Goal: Task Accomplishment & Management: Use online tool/utility

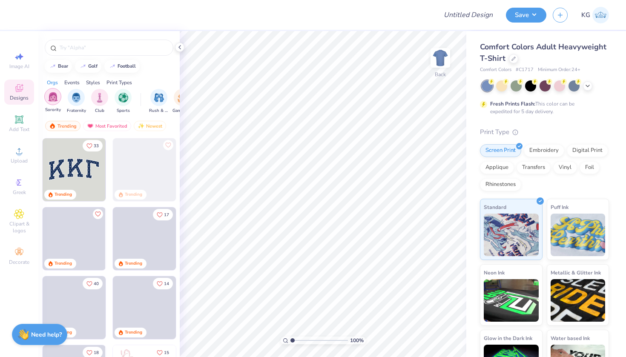
click at [54, 97] on img "filter for Sorority" at bounding box center [53, 97] width 10 height 10
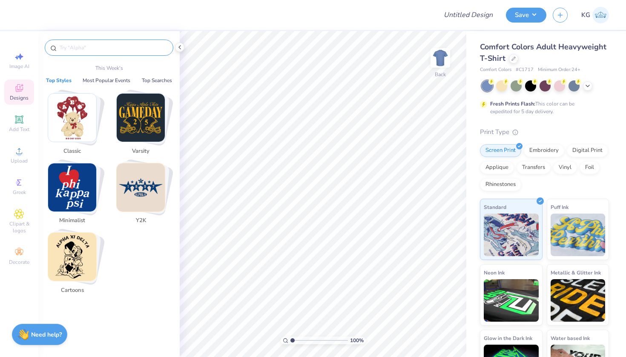
click at [93, 48] on input "text" at bounding box center [113, 47] width 109 height 9
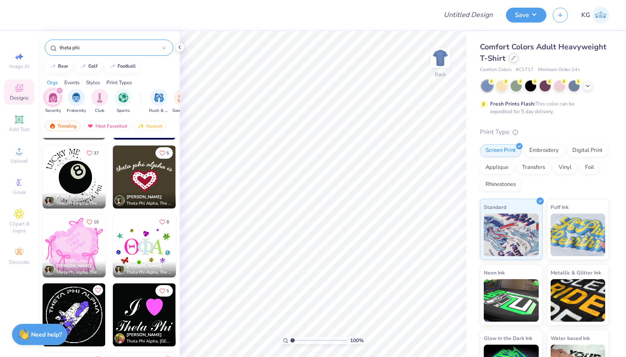
click at [509, 61] on div "Comfort Colors Adult Heavyweight T-Shirt" at bounding box center [544, 52] width 129 height 23
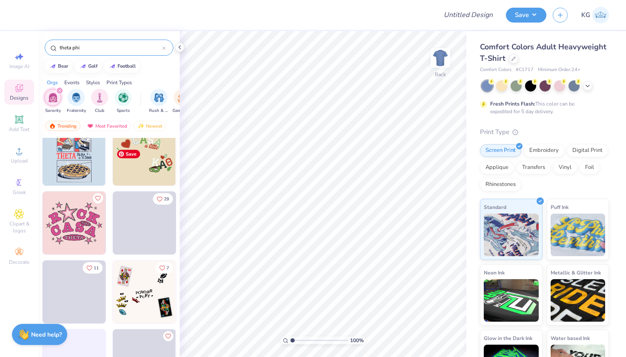
scroll to position [1326, 0]
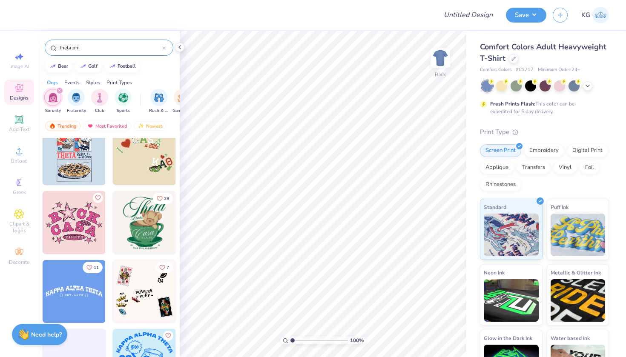
click at [101, 44] on input "theta phi" at bounding box center [110, 47] width 103 height 9
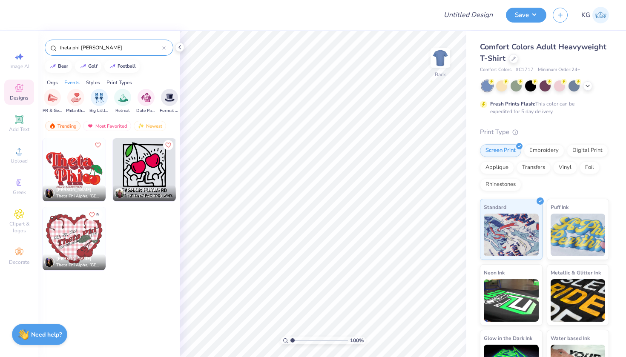
scroll to position [0, 212]
type input "theta phi [PERSON_NAME]"
click at [513, 63] on div at bounding box center [513, 57] width 9 height 9
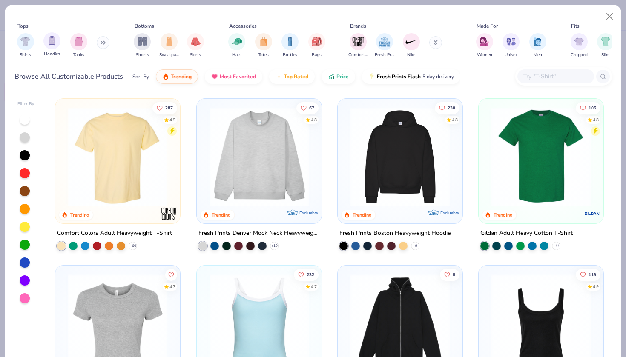
click at [46, 50] on div "Hoodies" at bounding box center [51, 44] width 17 height 25
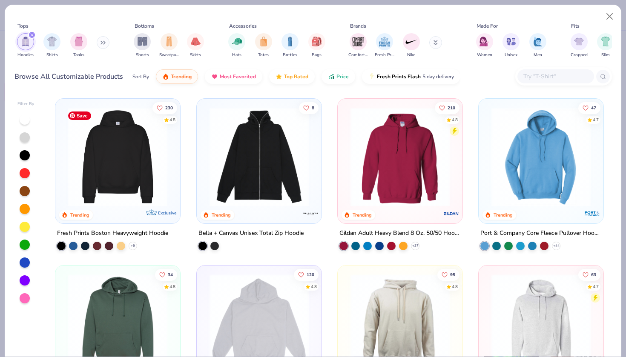
click at [115, 188] on img at bounding box center [118, 156] width 108 height 99
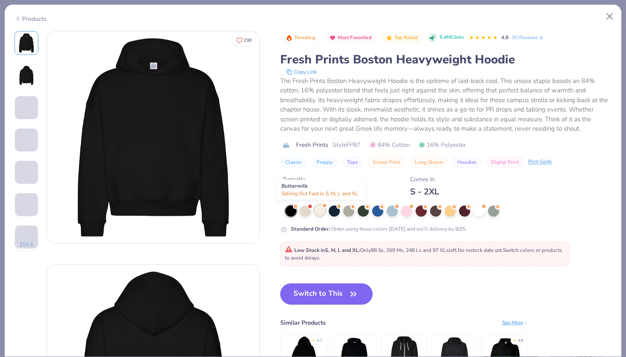
click at [319, 212] on div at bounding box center [319, 210] width 11 height 11
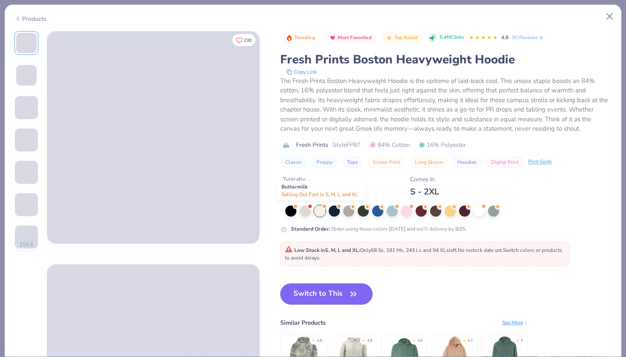
click at [319, 212] on div at bounding box center [319, 211] width 11 height 11
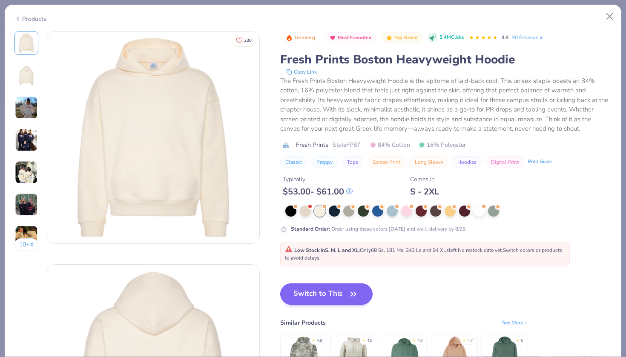
click at [329, 289] on button "Switch to This" at bounding box center [326, 293] width 92 height 21
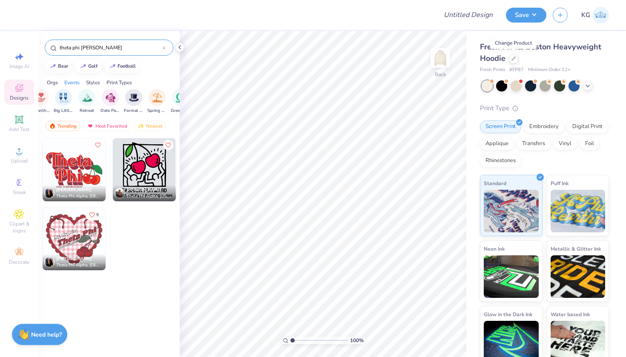
click at [163, 48] on icon at bounding box center [163, 47] width 3 height 3
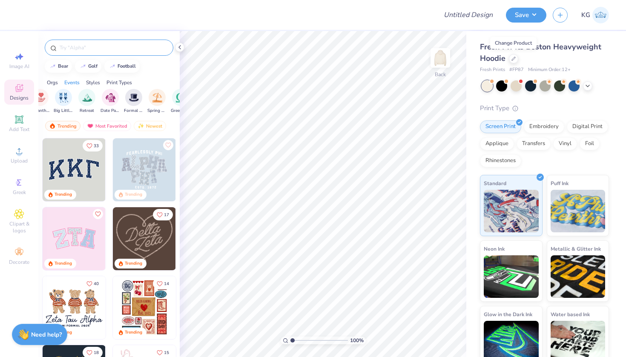
click at [116, 52] on div at bounding box center [109, 48] width 129 height 16
click at [113, 48] on input "text" at bounding box center [113, 47] width 109 height 9
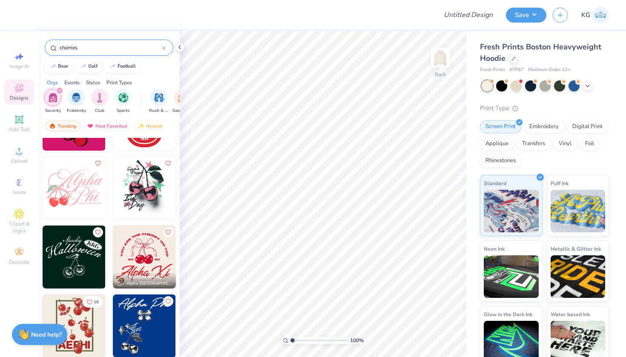
scroll to position [1159, 0]
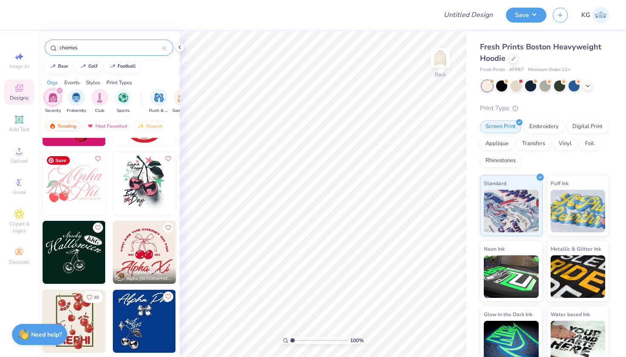
click at [66, 187] on img at bounding box center [74, 183] width 63 height 63
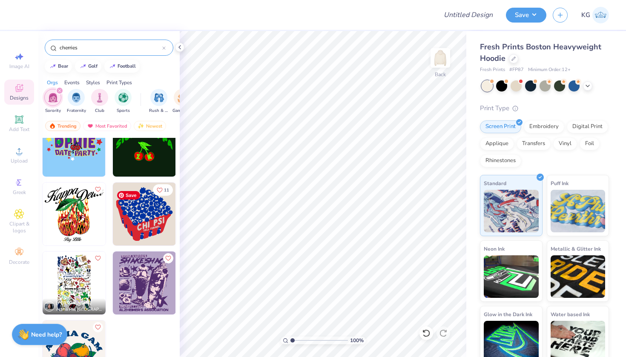
scroll to position [3197, 0]
click at [53, 100] on img "filter for Sorority" at bounding box center [53, 98] width 10 height 10
click at [106, 48] on input "cherries" at bounding box center [110, 47] width 103 height 9
drag, startPoint x: 73, startPoint y: 49, endPoint x: 57, endPoint y: 48, distance: 15.8
click at [57, 48] on div "cherries" at bounding box center [109, 48] width 129 height 16
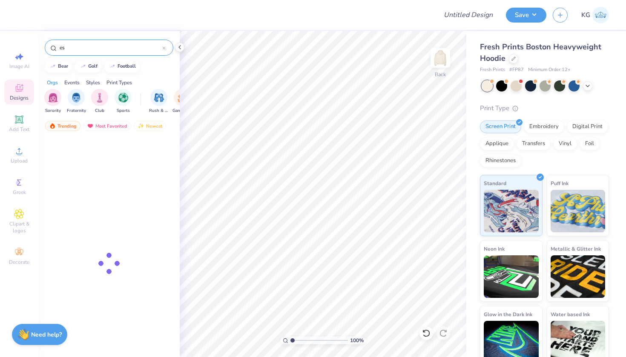
click at [69, 45] on input "es" at bounding box center [110, 47] width 103 height 9
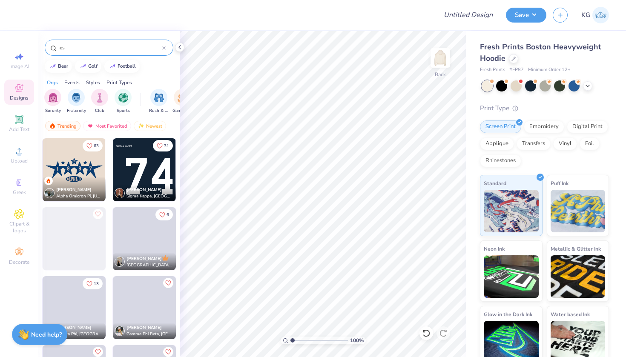
type input "e"
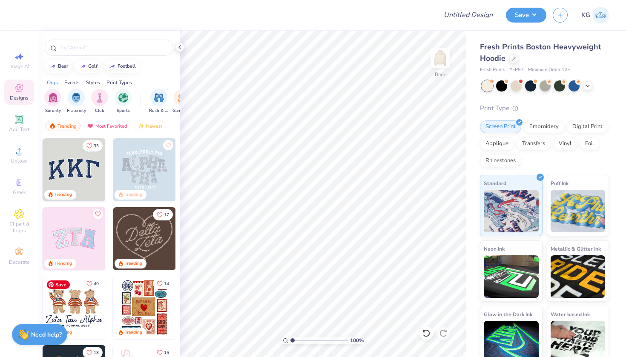
click at [65, 299] on img at bounding box center [74, 307] width 63 height 63
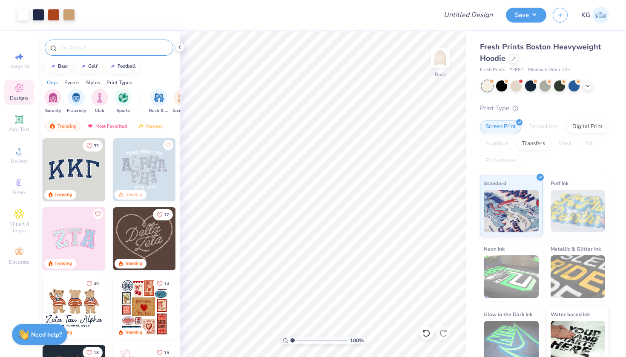
click at [140, 43] on div at bounding box center [109, 48] width 129 height 16
click at [94, 46] on input "text" at bounding box center [113, 47] width 109 height 9
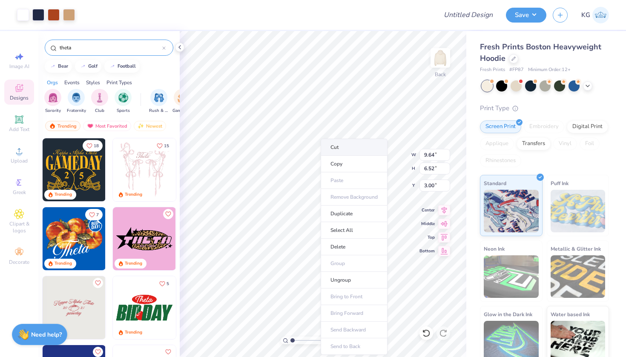
click at [347, 142] on li "Cut" at bounding box center [354, 147] width 67 height 17
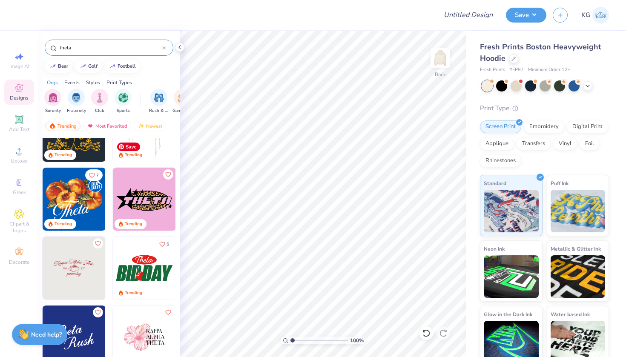
scroll to position [42, 0]
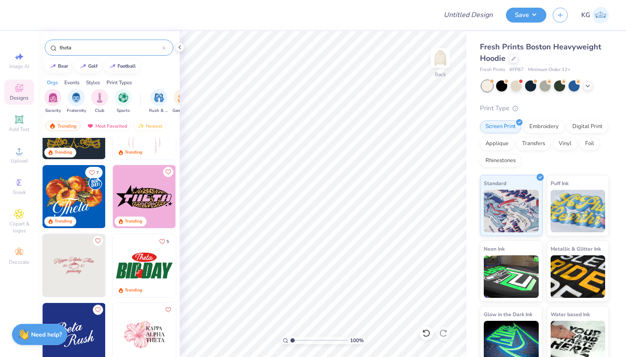
click at [138, 48] on input "theta" at bounding box center [110, 47] width 103 height 9
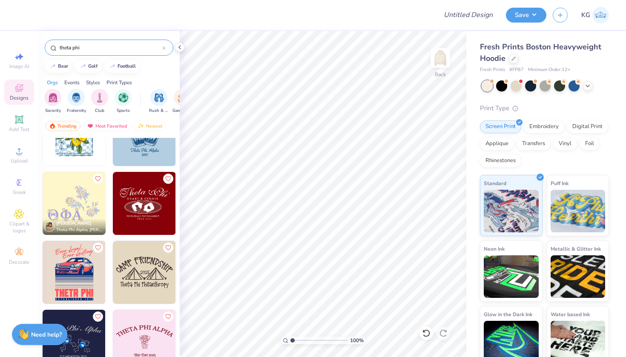
scroll to position [198, 0]
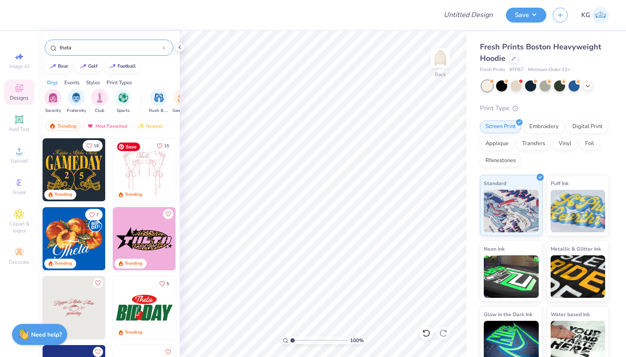
click at [141, 166] on img at bounding box center [144, 169] width 63 height 63
click at [86, 324] on img at bounding box center [74, 307] width 63 height 63
click at [95, 49] on input "theta" at bounding box center [110, 47] width 103 height 9
type input "t"
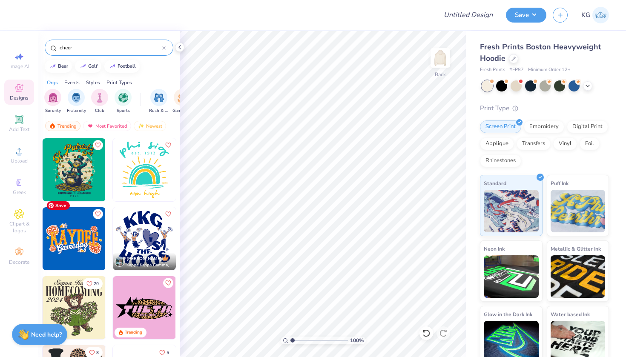
scroll to position [0, 0]
type input "cheer"
click at [23, 184] on icon at bounding box center [19, 182] width 10 height 10
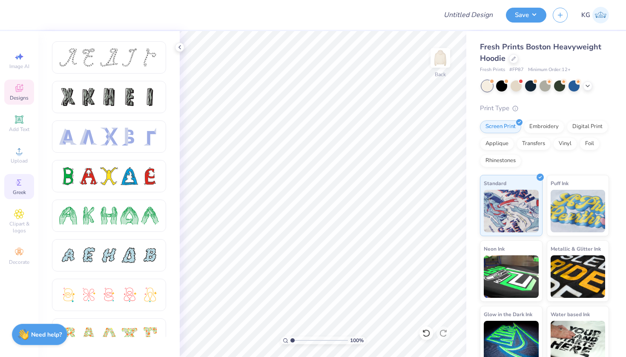
click at [25, 94] on div "Designs" at bounding box center [19, 92] width 30 height 25
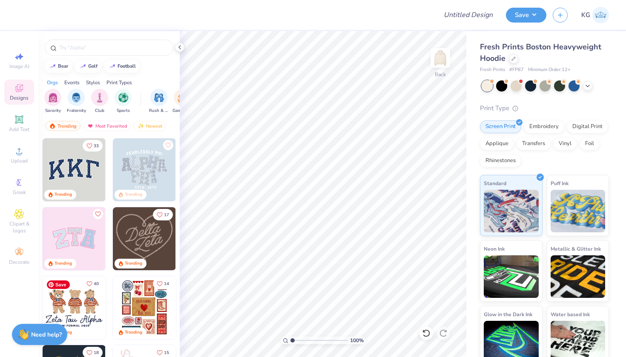
click at [86, 303] on img at bounding box center [74, 307] width 63 height 63
click at [513, 58] on icon at bounding box center [513, 57] width 3 height 3
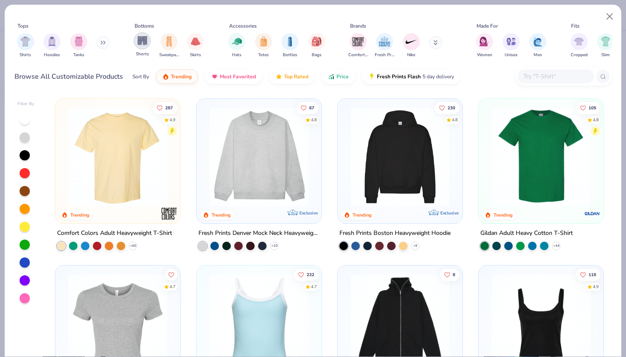
click at [140, 49] on div "filter for Shorts" at bounding box center [142, 40] width 17 height 17
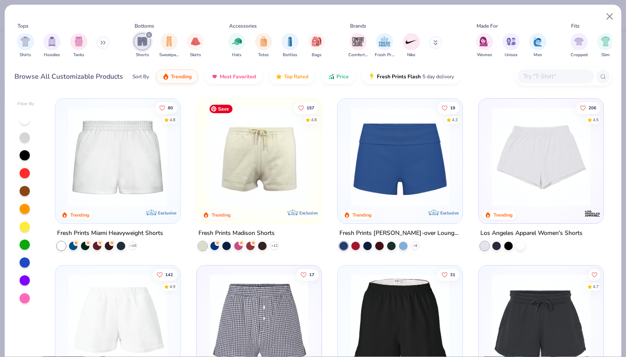
scroll to position [-1, 0]
click at [281, 162] on div "80 4.8 Trending Exclusive Fresh Prints Miami Heavyweight Shorts + 10 157 4.8 Tr…" at bounding box center [329, 225] width 564 height 263
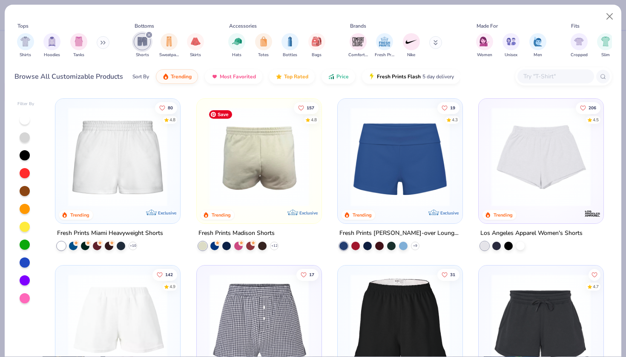
click at [281, 162] on img at bounding box center [259, 156] width 108 height 99
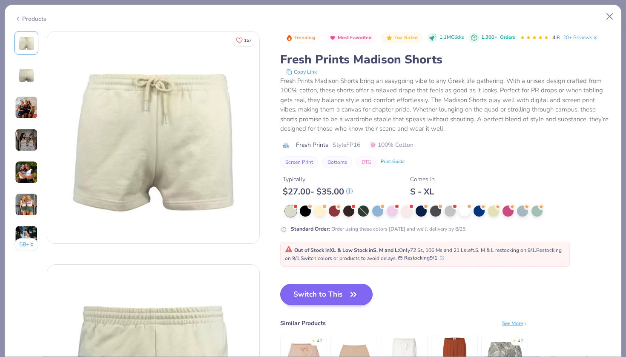
click at [305, 293] on button "Switch to This" at bounding box center [326, 294] width 92 height 21
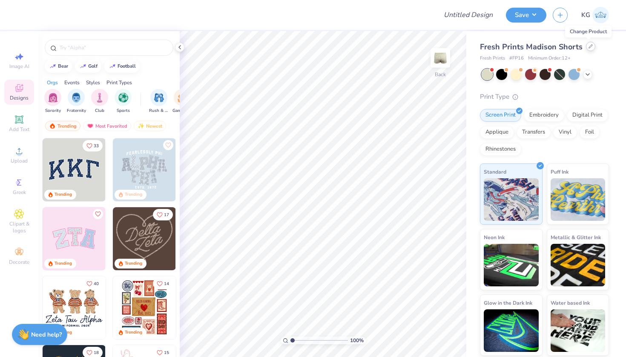
click at [588, 48] on icon at bounding box center [590, 46] width 4 height 4
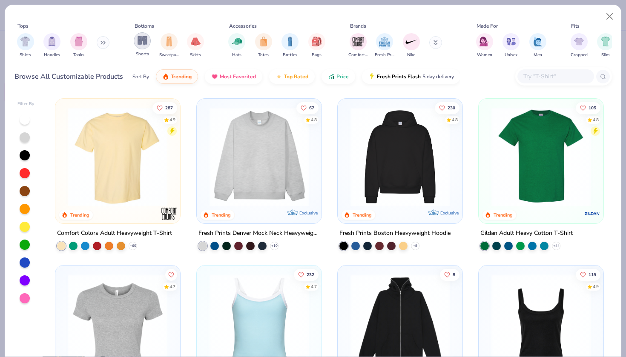
click at [142, 45] on img "filter for Shorts" at bounding box center [142, 41] width 10 height 10
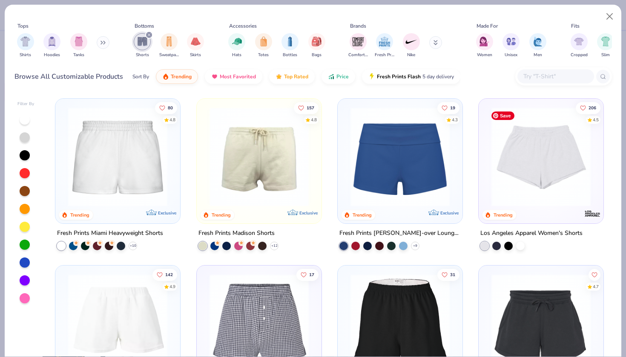
click at [513, 178] on img at bounding box center [541, 156] width 108 height 99
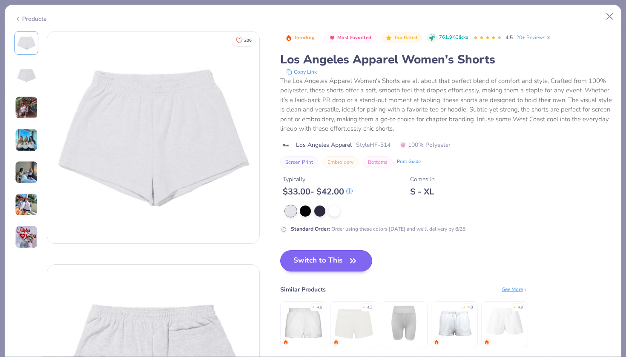
click at [325, 255] on button "Switch to This" at bounding box center [326, 260] width 92 height 21
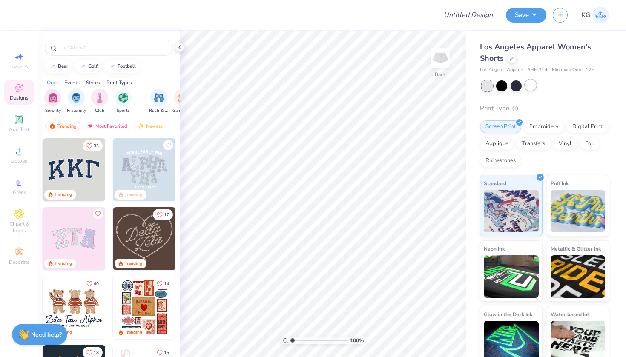
click at [534, 84] on div at bounding box center [530, 85] width 11 height 11
click at [114, 45] on input "text" at bounding box center [113, 47] width 109 height 9
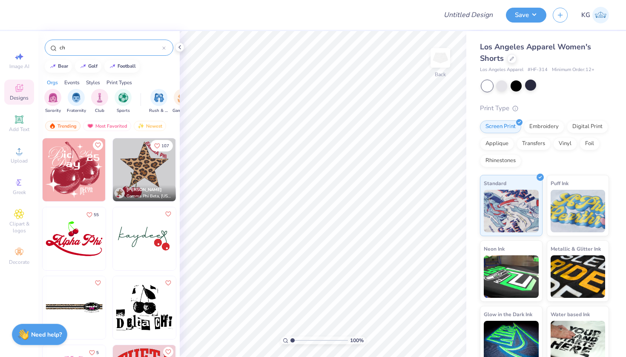
type input "c"
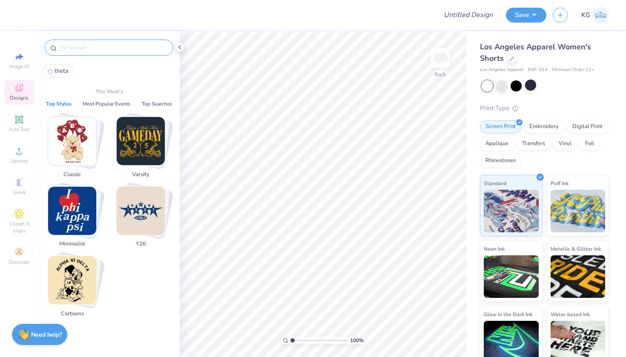
click at [106, 47] on input "text" at bounding box center [113, 47] width 109 height 9
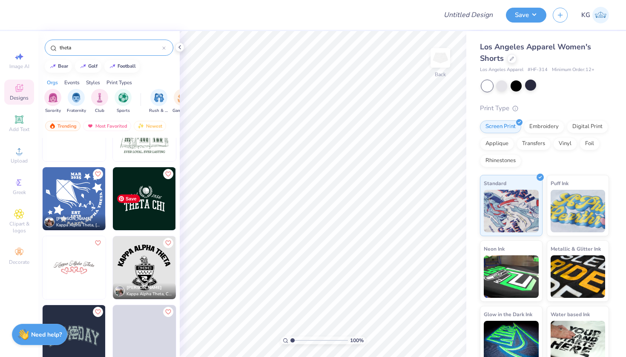
scroll to position [386, 0]
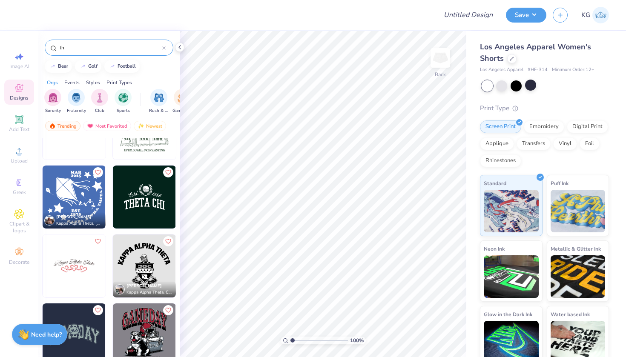
type input "t"
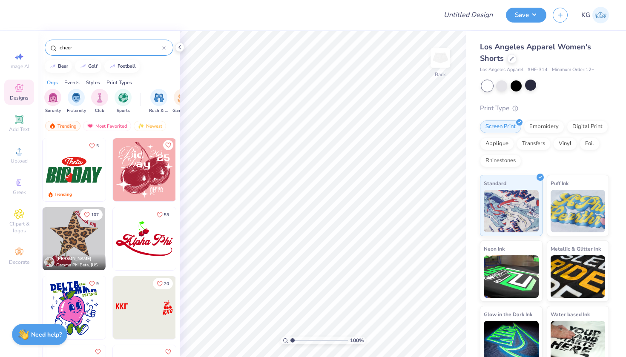
type input "cheer"
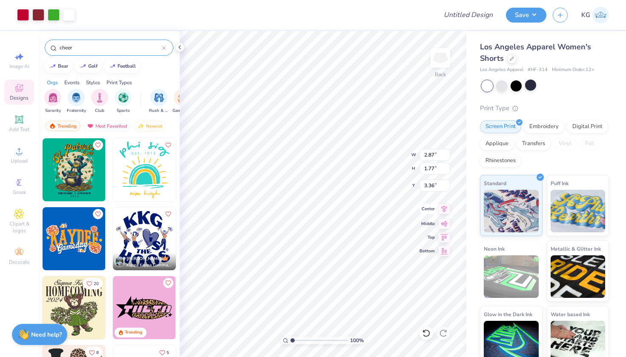
click at [421, 209] on div "100 % Back W 2.87 2.87 " H 1.77 1.77 " Y 3.36 3.36 " Center Middle Top Bottom" at bounding box center [323, 194] width 286 height 326
type input "3.56"
type input "3.58"
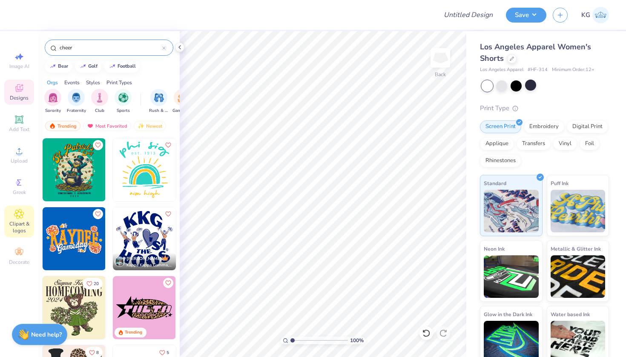
click at [10, 234] on div "Clipart & logos" at bounding box center [19, 222] width 30 height 32
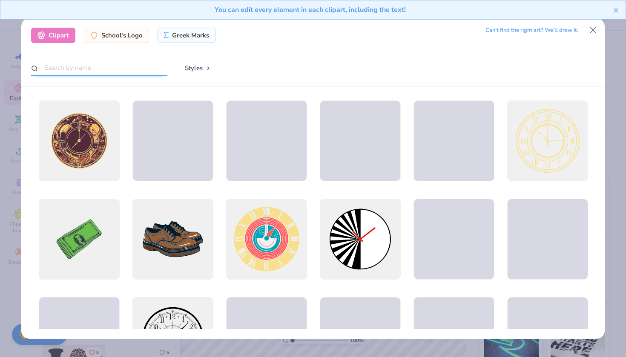
click at [99, 69] on input "text" at bounding box center [99, 68] width 136 height 16
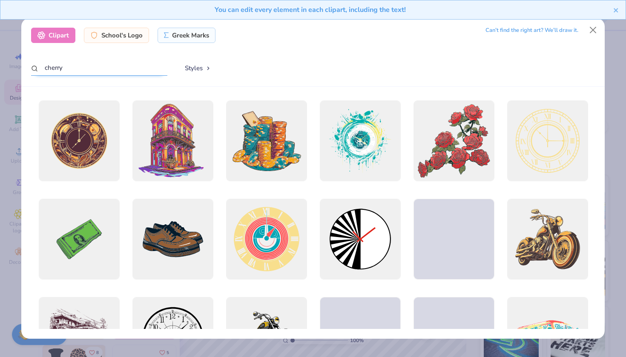
type input "cherry"
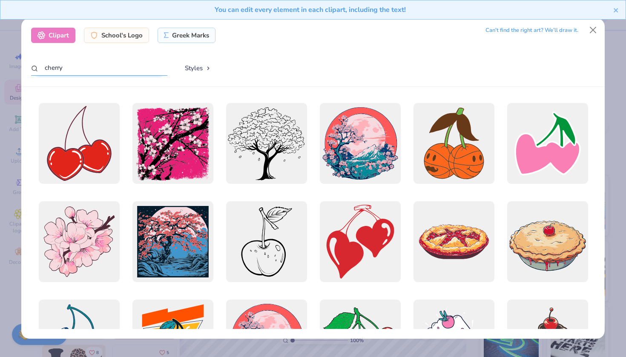
scroll to position [278, 0]
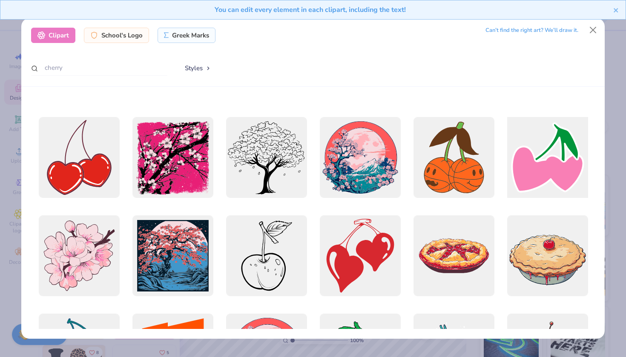
click at [573, 156] on div at bounding box center [547, 157] width 89 height 89
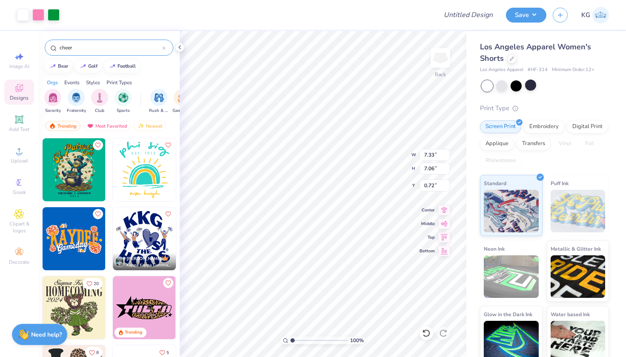
type input "3.43"
type input "3.31"
type input "1.51"
type input "2.93"
type input "2.82"
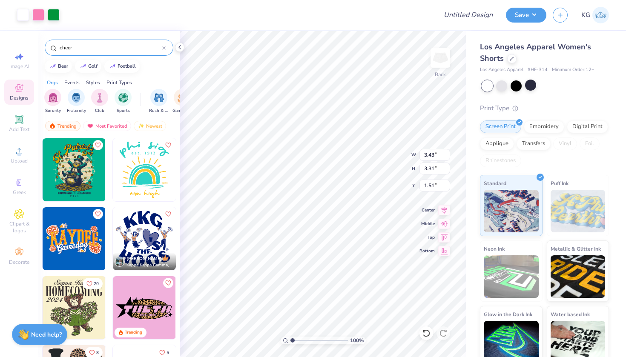
type input "2.00"
type input "2.83"
type input "3.16"
type input "3.23"
click at [14, 125] on div "Add Text" at bounding box center [19, 123] width 30 height 25
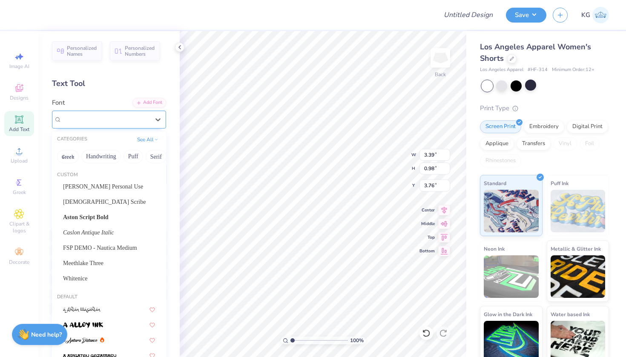
click at [112, 121] on div "Super Dream" at bounding box center [105, 119] width 89 height 13
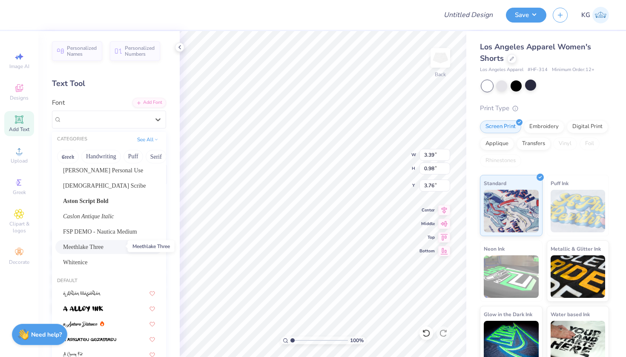
scroll to position [16, 0]
click at [104, 175] on span "[PERSON_NAME] Personal Use" at bounding box center [103, 170] width 80 height 9
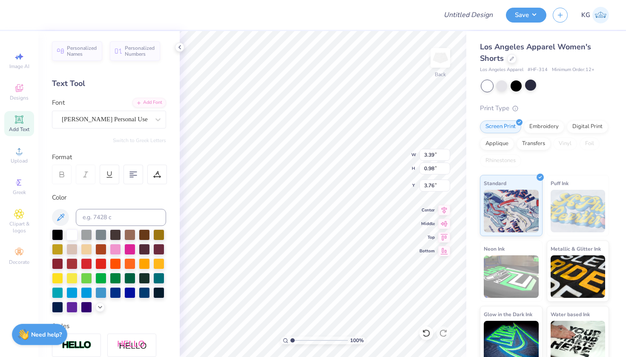
type input "6.11"
type input "1.63"
type input "3.44"
click at [105, 213] on input at bounding box center [121, 217] width 90 height 17
click at [72, 236] on div at bounding box center [71, 234] width 11 height 11
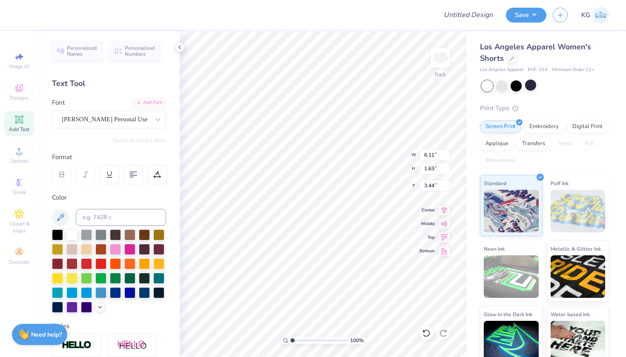
scroll to position [0, 0]
type textarea "TEthXT"
type textarea "theta"
type textarea "t"
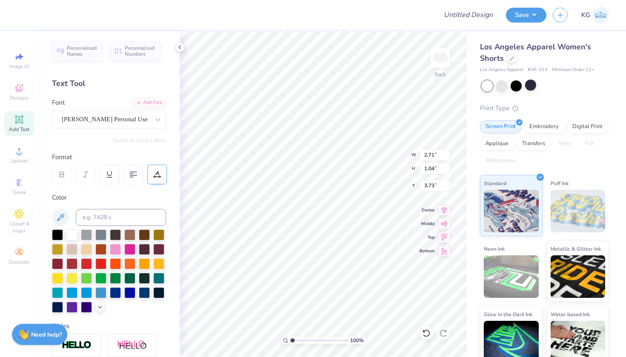
type textarea "t"
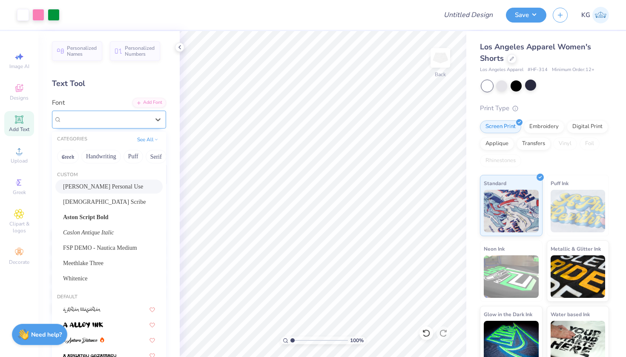
click at [143, 116] on div "[PERSON_NAME] Personal Use" at bounding box center [105, 119] width 89 height 13
click at [89, 206] on span "[DEMOGRAPHIC_DATA] Scribe" at bounding box center [104, 202] width 83 height 9
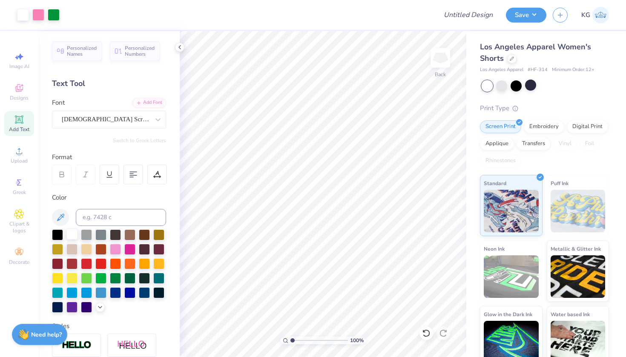
click at [75, 235] on div at bounding box center [71, 234] width 11 height 11
click at [19, 90] on icon at bounding box center [19, 88] width 8 height 8
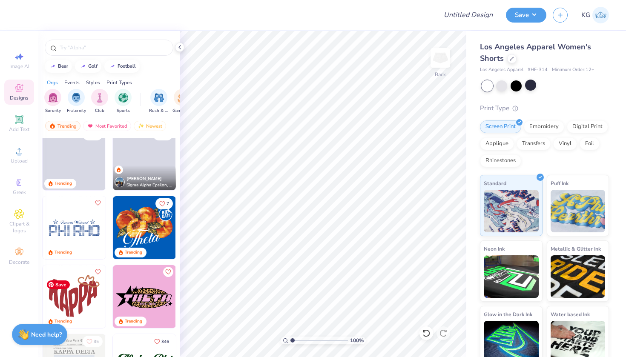
scroll to position [577, 0]
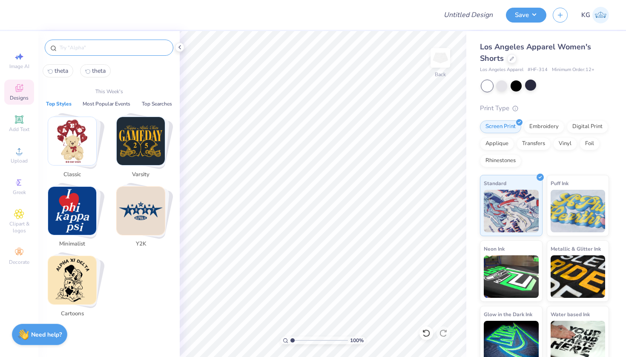
click at [115, 44] on input "text" at bounding box center [113, 47] width 109 height 9
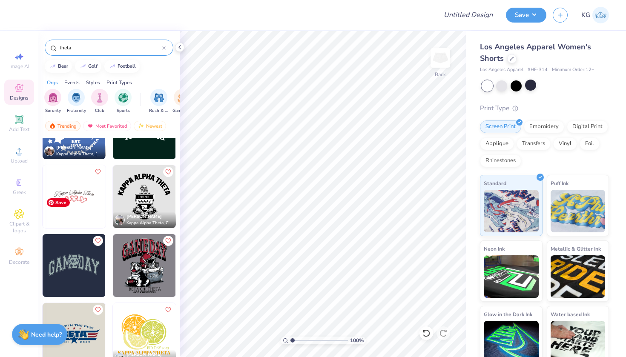
scroll to position [457, 0]
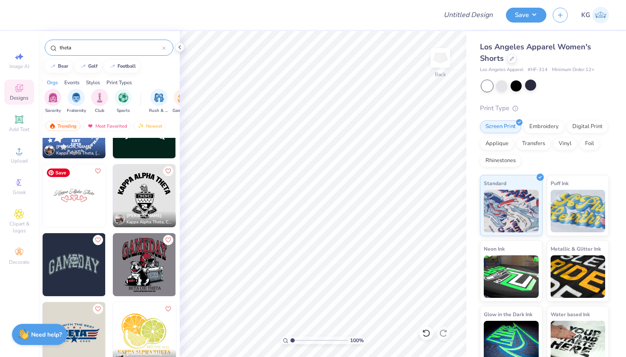
type input "theta"
click at [77, 196] on img at bounding box center [74, 195] width 63 height 63
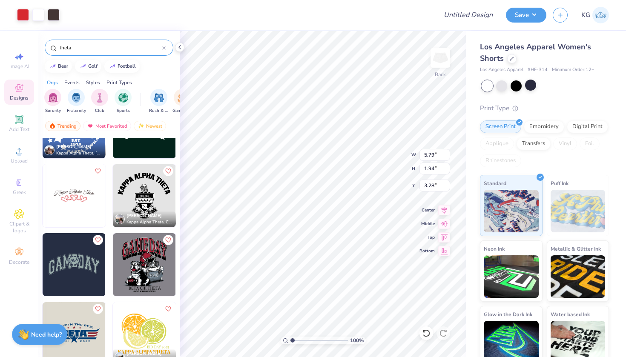
type input "3.76"
type input "4.74"
type input "1.58"
type input "4.11"
type input "1.60"
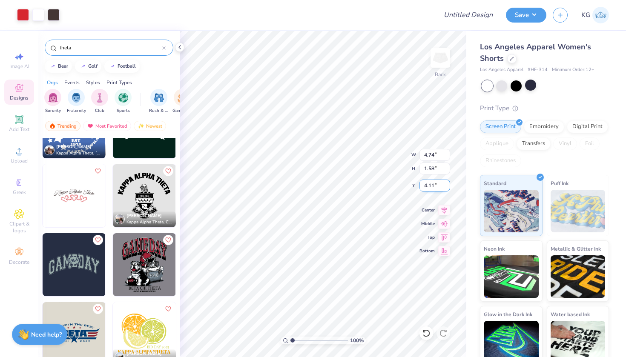
type input "4.12"
type input "3.95"
type input "4.43"
type input "2.28"
type input "3.52"
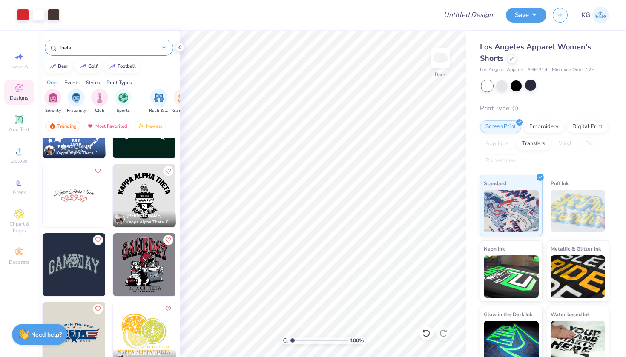
click at [175, 44] on div "theta" at bounding box center [108, 45] width 141 height 29
click at [179, 46] on icon at bounding box center [179, 47] width 7 height 7
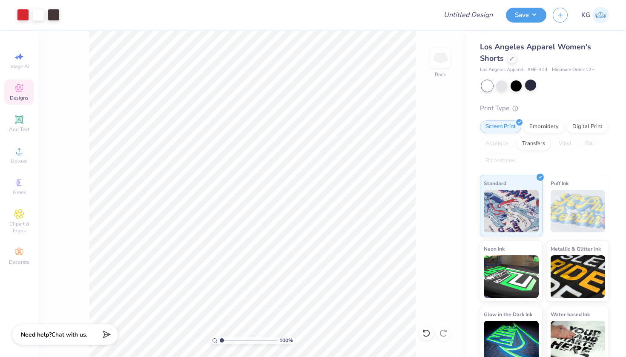
click at [602, 14] on img at bounding box center [600, 15] width 17 height 17
